Goal: Task Accomplishment & Management: Manage account settings

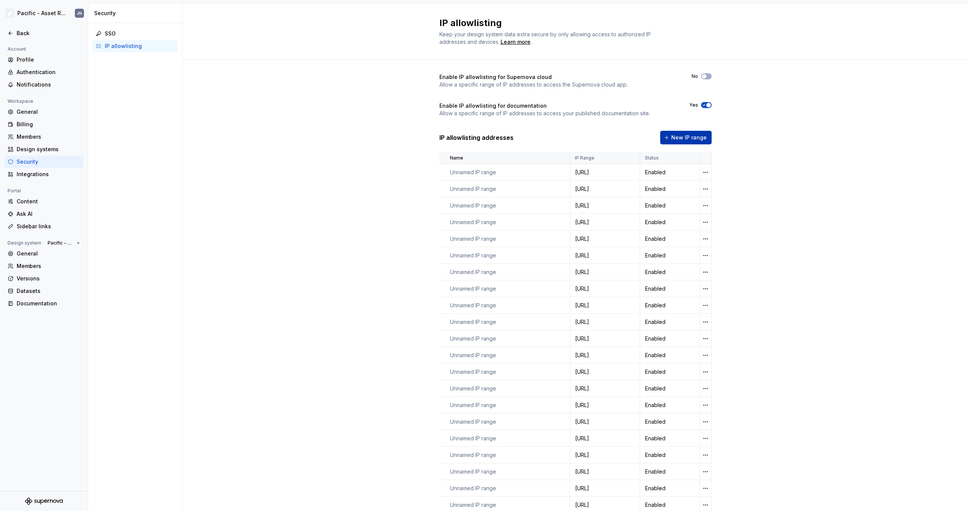
click at [689, 137] on span "New IP range" at bounding box center [689, 138] width 36 height 8
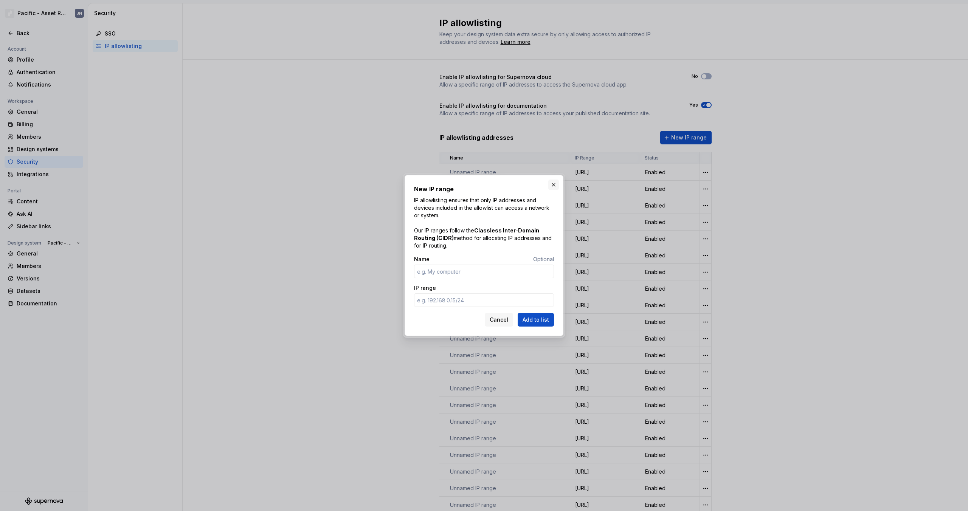
click at [553, 187] on button "button" at bounding box center [553, 185] width 11 height 11
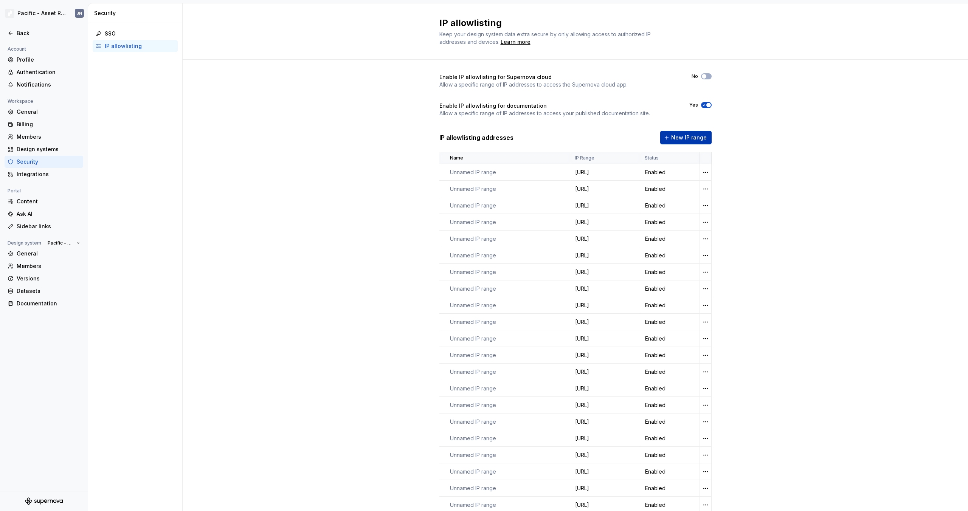
click at [688, 133] on button "New IP range" at bounding box center [685, 138] width 51 height 14
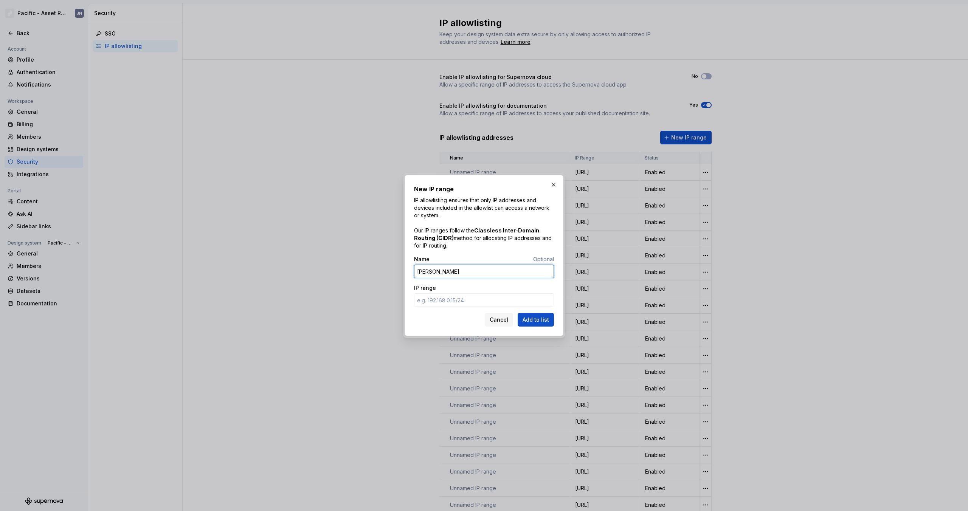
type input "Jake"
paste input "98.98.187.155"
type input "98.98.187.155"
click at [534, 321] on span "Add to list" at bounding box center [535, 320] width 26 height 8
click at [555, 185] on button "button" at bounding box center [553, 185] width 11 height 11
